Goal: Obtain resource: Obtain resource

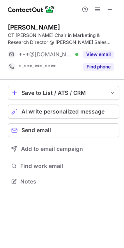
scroll to position [176, 124]
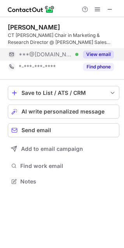
click at [105, 54] on button "View email" at bounding box center [98, 55] width 31 height 8
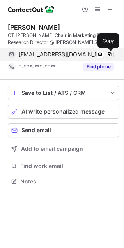
click at [108, 54] on span at bounding box center [110, 54] width 6 height 6
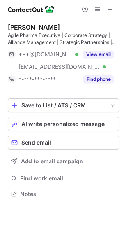
scroll to position [188, 124]
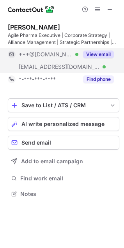
click at [97, 51] on button "View email" at bounding box center [98, 55] width 31 height 8
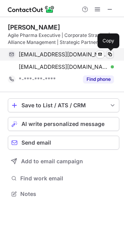
click at [110, 54] on span at bounding box center [110, 54] width 6 height 6
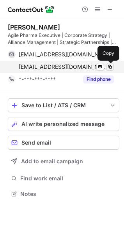
click at [108, 67] on span at bounding box center [110, 67] width 6 height 6
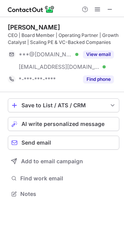
scroll to position [188, 124]
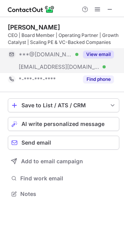
click at [98, 52] on button "View email" at bounding box center [98, 55] width 31 height 8
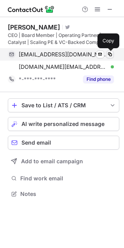
click at [110, 53] on span at bounding box center [110, 54] width 6 height 6
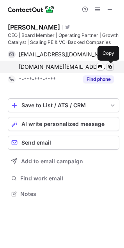
click at [110, 66] on span at bounding box center [110, 67] width 6 height 6
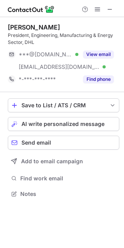
scroll to position [188, 124]
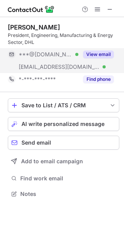
click at [101, 52] on button "View email" at bounding box center [98, 55] width 31 height 8
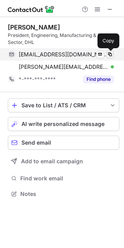
click at [109, 54] on span at bounding box center [110, 54] width 6 height 6
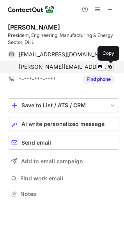
click at [112, 65] on span at bounding box center [110, 67] width 6 height 6
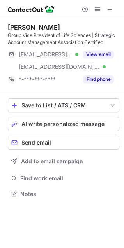
scroll to position [188, 124]
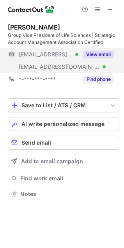
click at [104, 54] on button "View email" at bounding box center [98, 55] width 31 height 8
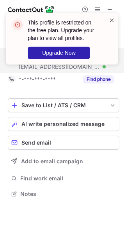
click at [111, 18] on span at bounding box center [111, 20] width 6 height 8
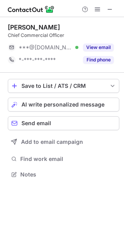
scroll to position [169, 124]
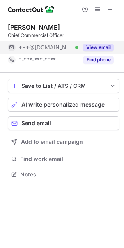
click at [102, 47] on button "View email" at bounding box center [98, 48] width 31 height 8
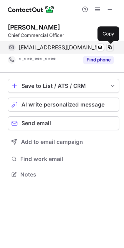
click at [108, 46] on span at bounding box center [110, 47] width 6 height 6
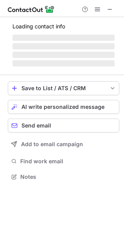
scroll to position [176, 124]
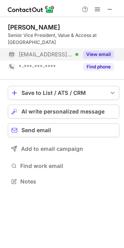
click at [108, 54] on button "View email" at bounding box center [98, 55] width 31 height 8
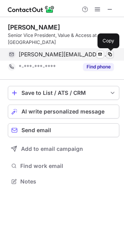
click at [109, 54] on span at bounding box center [110, 54] width 6 height 6
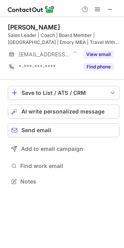
scroll to position [176, 124]
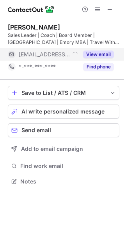
click at [104, 54] on button "View email" at bounding box center [98, 55] width 31 height 8
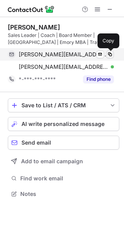
click at [110, 52] on span at bounding box center [110, 54] width 6 height 6
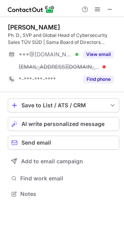
scroll to position [188, 124]
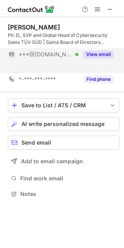
click at [103, 51] on button "View email" at bounding box center [98, 55] width 31 height 8
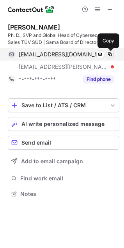
click at [108, 51] on span at bounding box center [110, 54] width 6 height 6
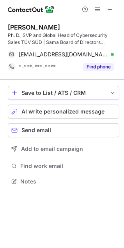
scroll to position [176, 124]
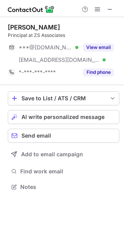
scroll to position [181, 124]
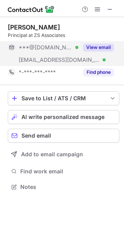
click at [110, 47] on button "View email" at bounding box center [98, 48] width 31 height 8
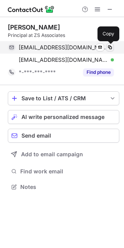
click at [110, 47] on span at bounding box center [110, 47] width 6 height 6
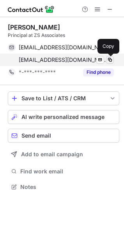
click at [107, 57] on span at bounding box center [110, 60] width 6 height 6
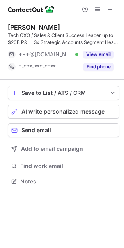
scroll to position [176, 124]
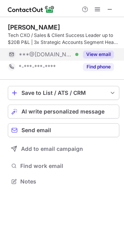
click at [94, 54] on button "View email" at bounding box center [98, 55] width 31 height 8
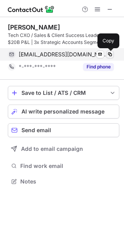
click at [108, 54] on span at bounding box center [110, 54] width 6 height 6
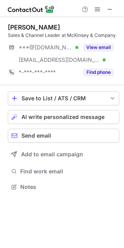
scroll to position [181, 124]
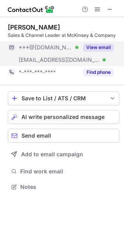
click at [96, 46] on button "View email" at bounding box center [98, 48] width 31 height 8
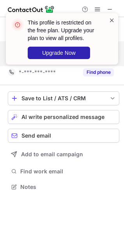
click at [112, 20] on span at bounding box center [111, 20] width 6 height 8
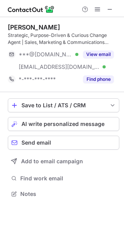
scroll to position [188, 124]
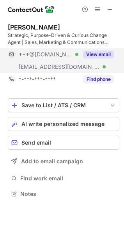
click at [98, 55] on button "View email" at bounding box center [98, 55] width 31 height 8
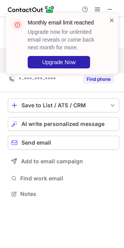
click at [110, 18] on span at bounding box center [111, 20] width 6 height 8
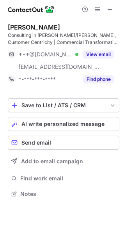
scroll to position [188, 124]
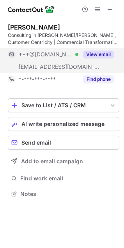
click at [93, 54] on button "View email" at bounding box center [98, 55] width 31 height 8
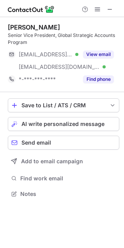
scroll to position [188, 124]
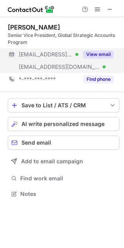
click at [91, 52] on button "View email" at bounding box center [98, 55] width 31 height 8
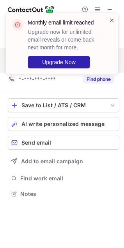
click at [110, 18] on span at bounding box center [111, 20] width 6 height 8
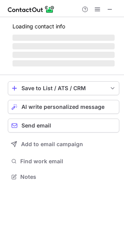
scroll to position [201, 124]
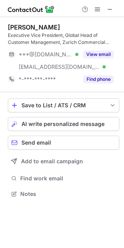
scroll to position [188, 124]
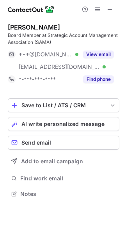
scroll to position [188, 124]
